Goal: Task Accomplishment & Management: Use online tool/utility

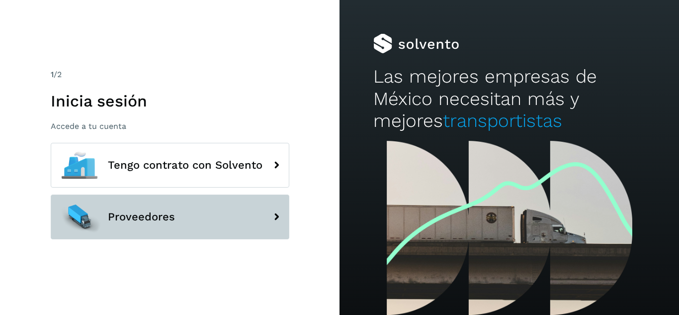
click at [177, 223] on button "Proveedores" at bounding box center [170, 216] width 239 height 45
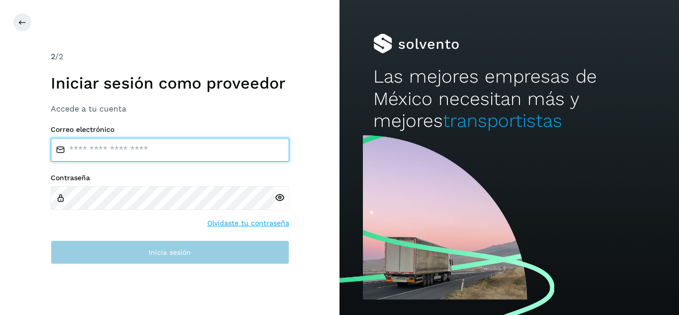
type input "**********"
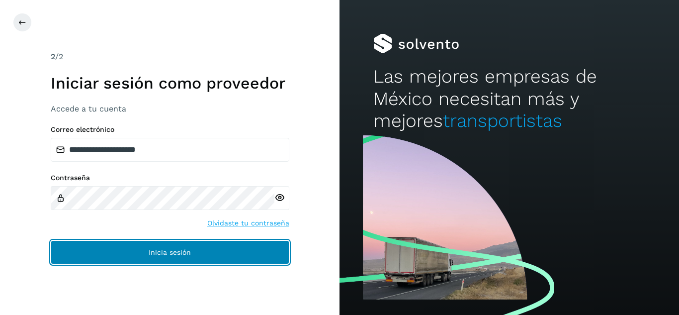
click at [246, 251] on button "Inicia sesión" at bounding box center [170, 252] width 239 height 24
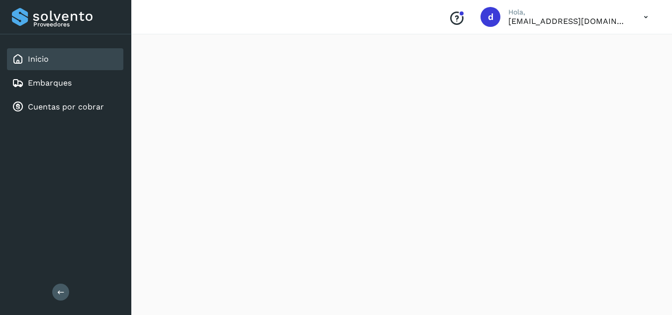
scroll to position [895, 0]
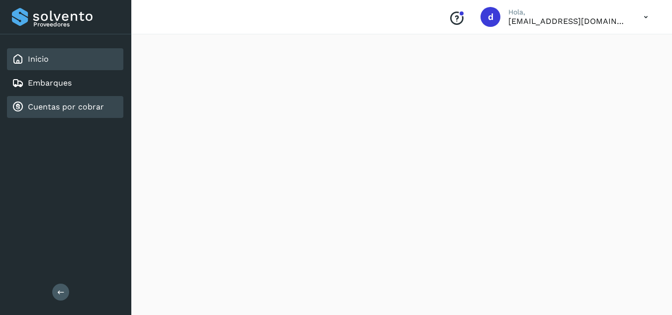
click at [61, 110] on link "Cuentas por cobrar" at bounding box center [66, 106] width 76 height 9
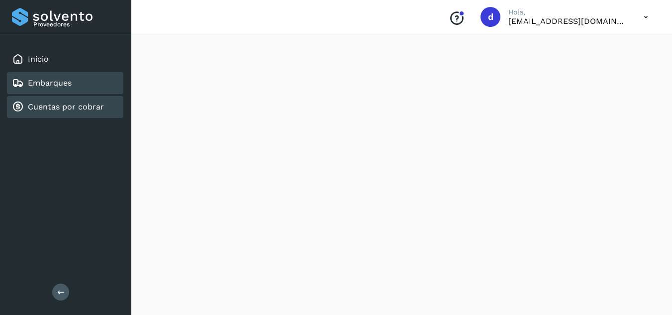
click at [62, 78] on div "Embarques" at bounding box center [42, 83] width 60 height 12
